Goal: Transaction & Acquisition: Subscribe to service/newsletter

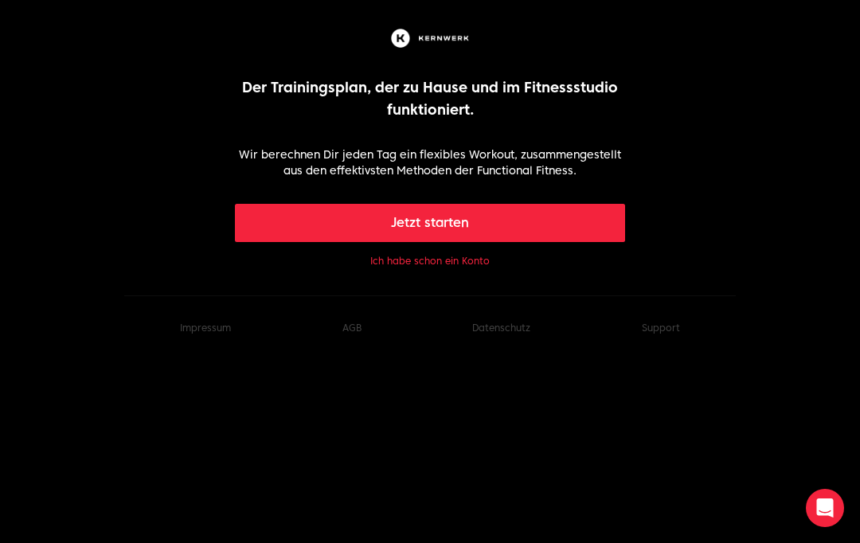
click at [477, 265] on button "Ich habe schon ein Konto" at bounding box center [430, 261] width 120 height 13
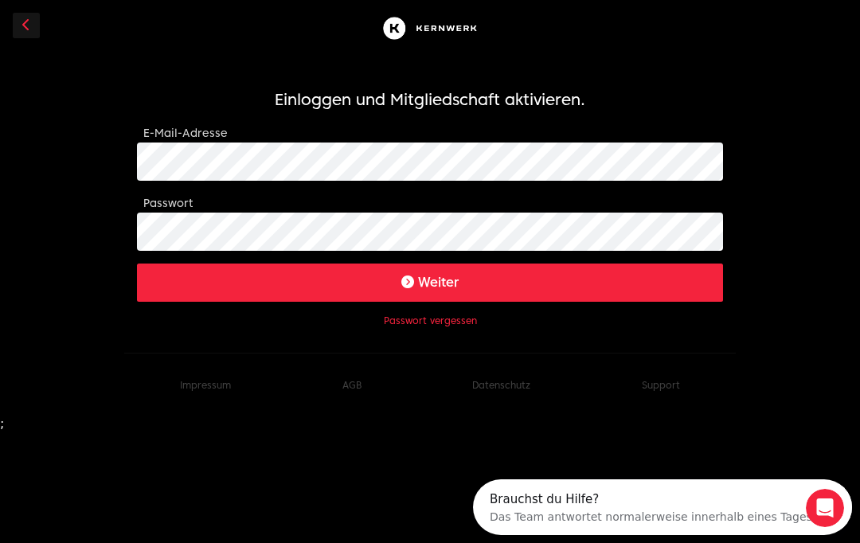
click at [688, 280] on button "Weiter" at bounding box center [430, 283] width 586 height 38
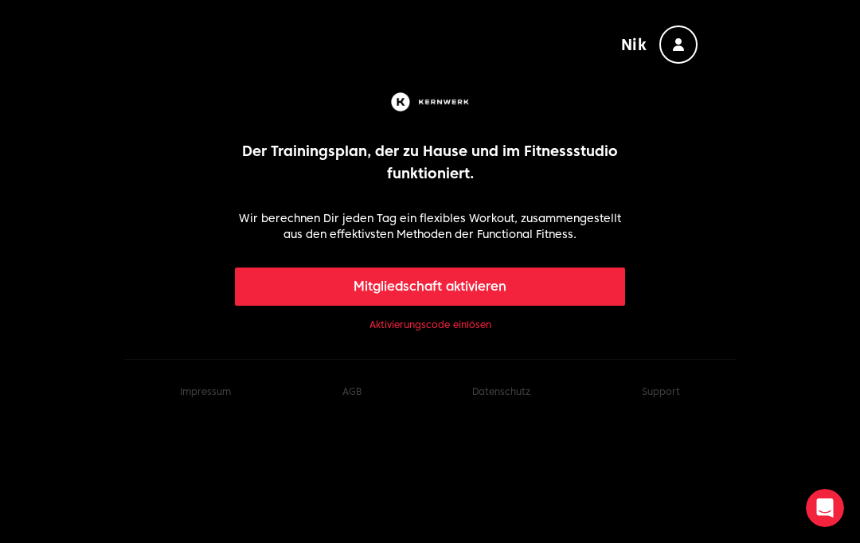
click at [455, 322] on link "Aktivierungscode einlösen" at bounding box center [431, 325] width 122 height 13
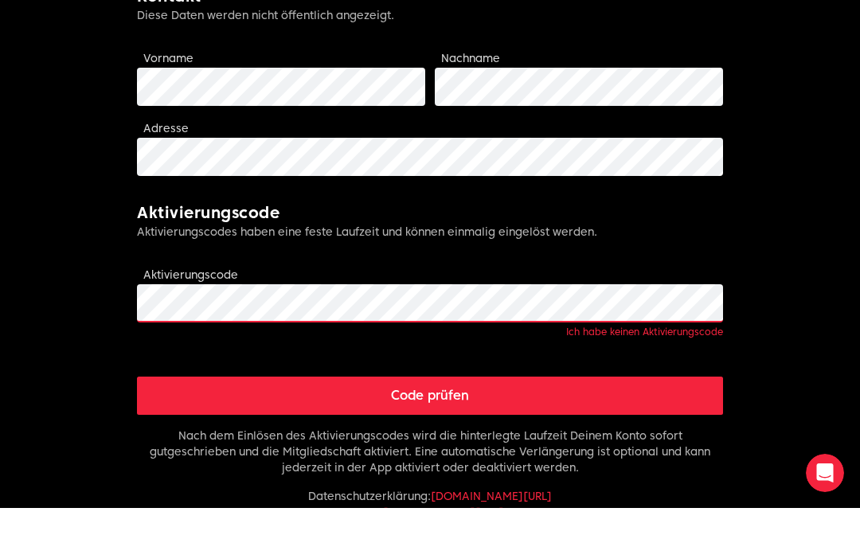
scroll to position [374, 0]
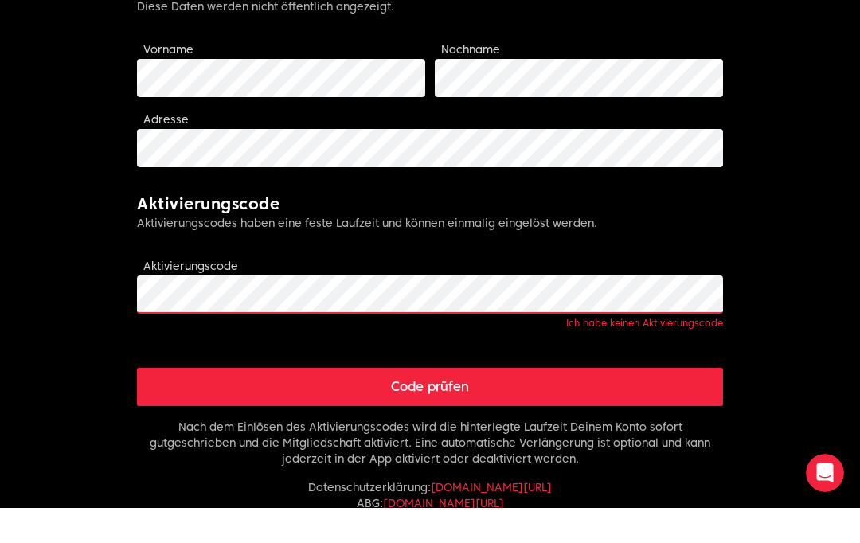
click at [692, 403] on button "Code prüfen" at bounding box center [430, 422] width 586 height 38
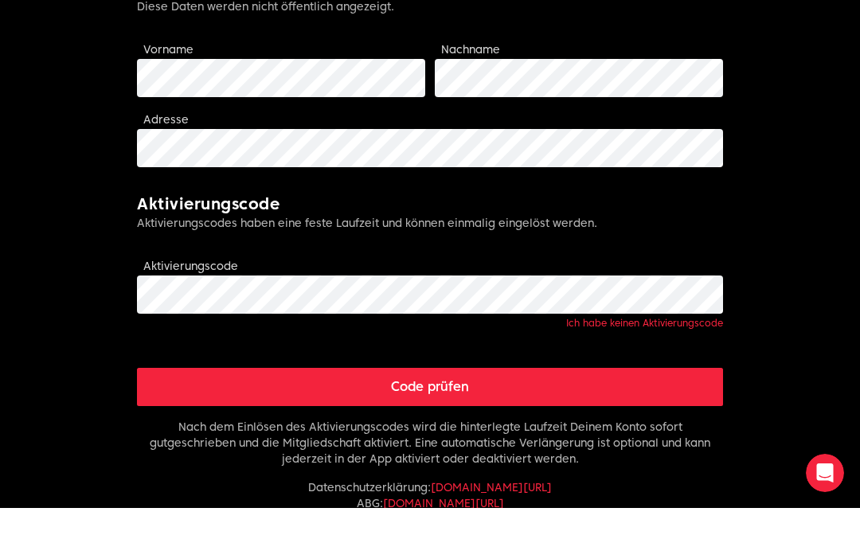
click at [670, 515] on p "Datenschutzerklärung : [DOMAIN_NAME][URL] ABG : [DOMAIN_NAME][URL]" at bounding box center [430, 531] width 586 height 32
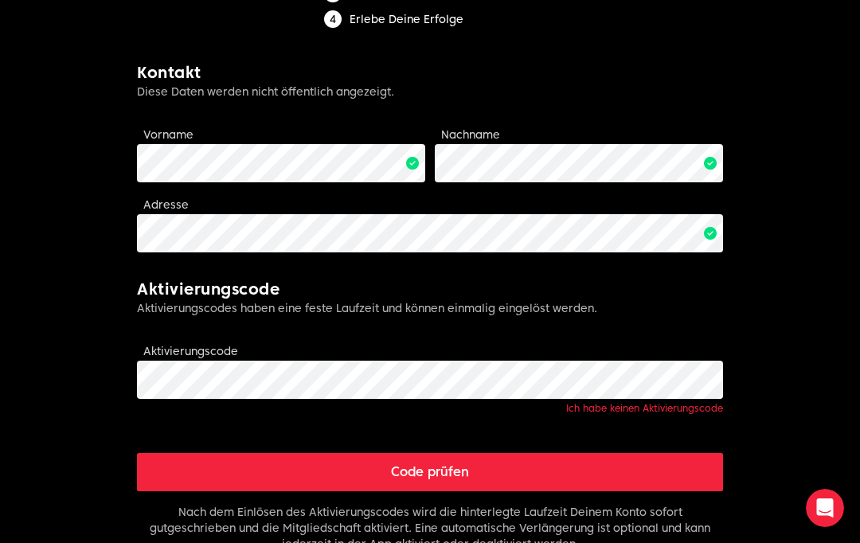
scroll to position [349, 0]
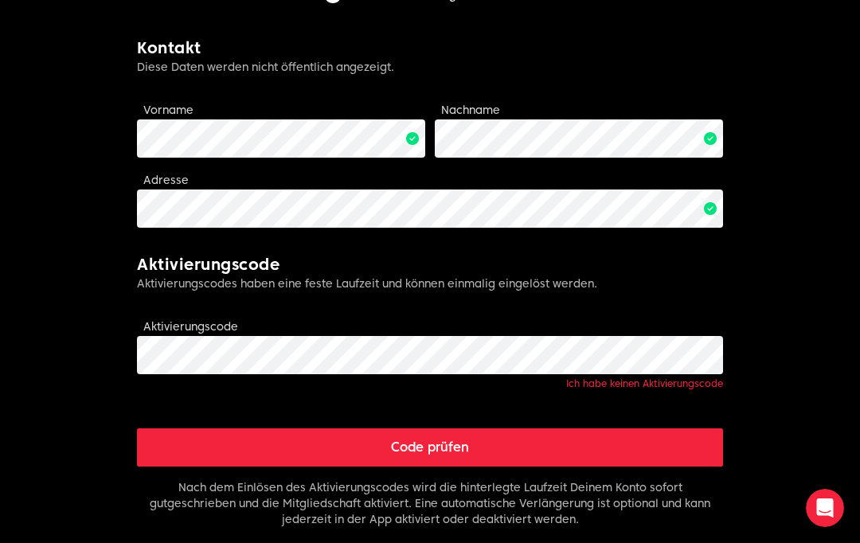
click at [703, 384] on link "Ich habe keinen Aktivierungscode" at bounding box center [644, 384] width 157 height 12
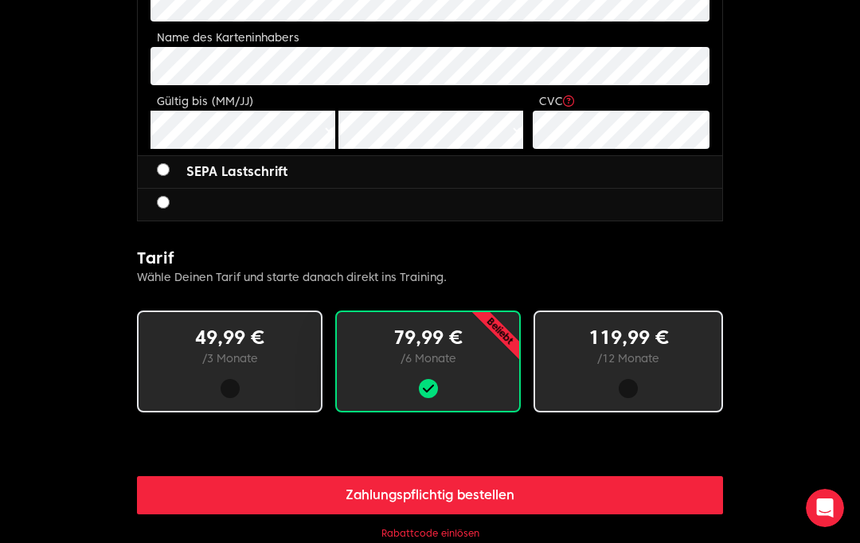
scroll to position [805, 0]
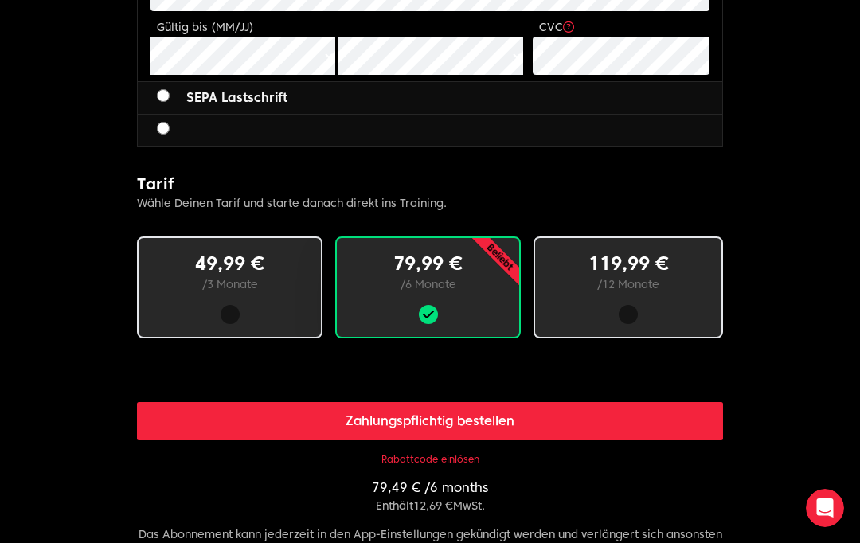
click at [680, 288] on p "/ 12 Monate" at bounding box center [628, 284] width 135 height 16
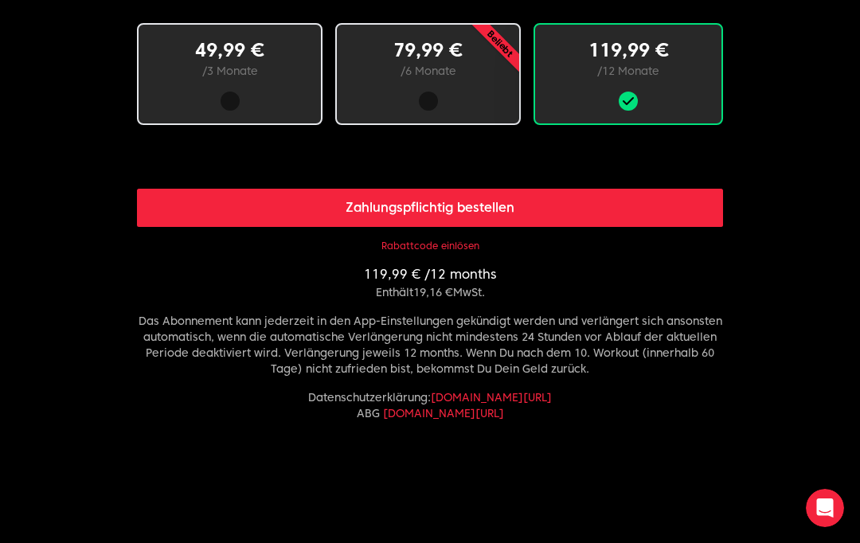
scroll to position [1027, 0]
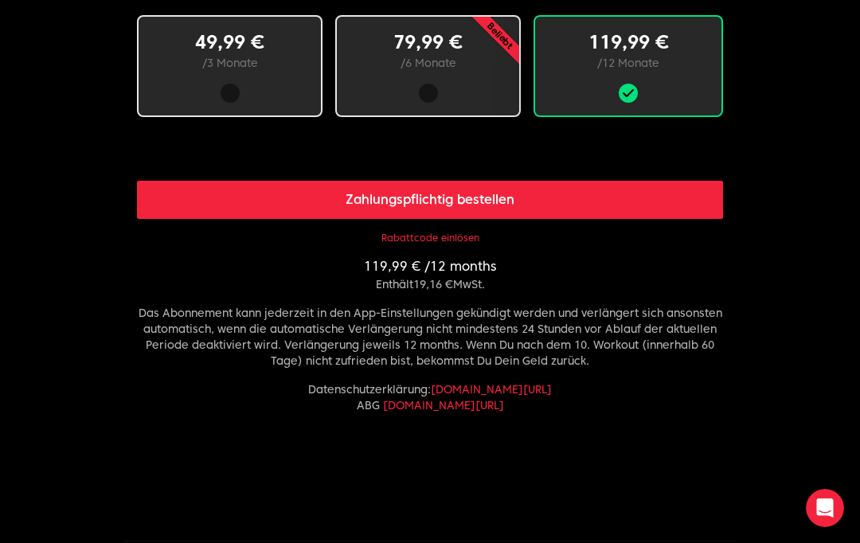
click at [450, 239] on button "Rabattcode einlösen" at bounding box center [431, 238] width 98 height 13
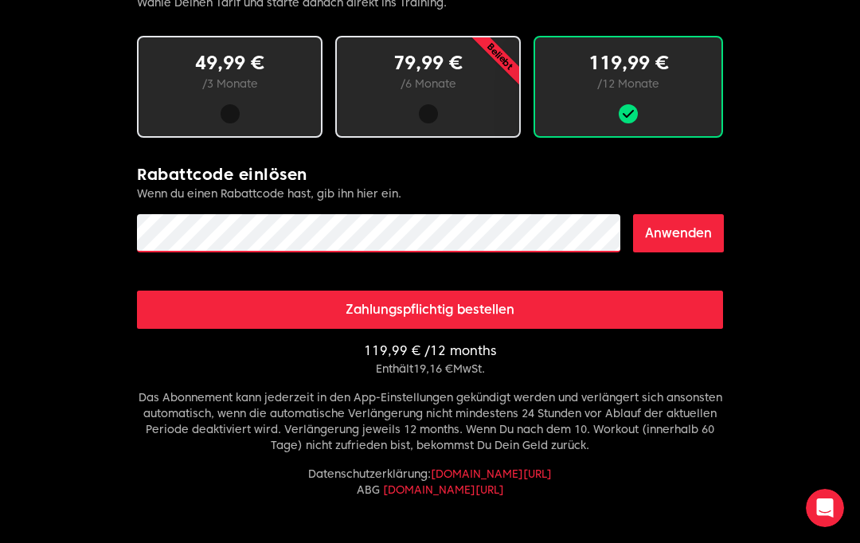
click at [680, 226] on button "Anwenden" at bounding box center [678, 233] width 91 height 38
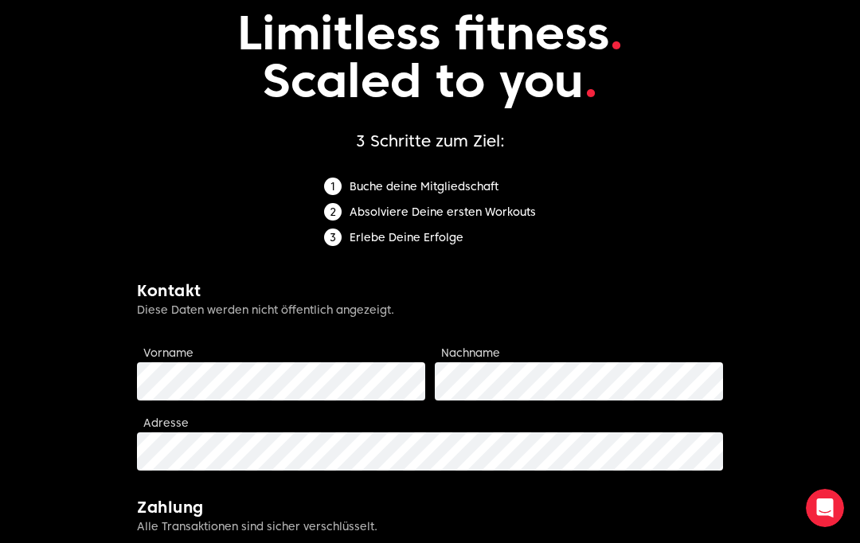
scroll to position [0, 0]
